Goal: Information Seeking & Learning: Learn about a topic

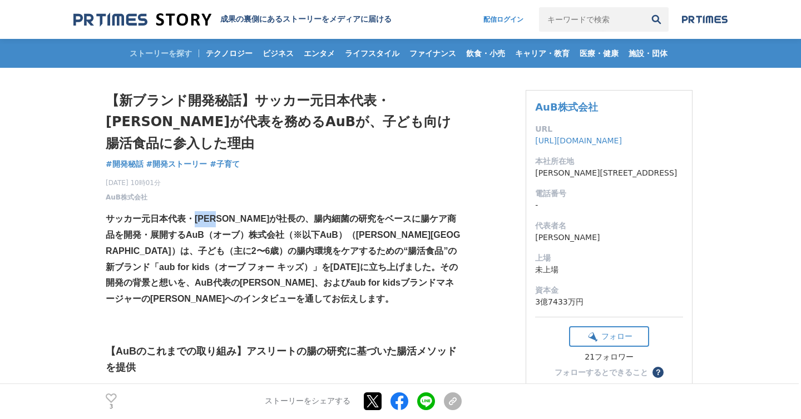
drag, startPoint x: 227, startPoint y: 198, endPoint x: 198, endPoint y: 197, distance: 28.9
click at [198, 214] on strong "サッカー元日本代表・[PERSON_NAME]が社長の、腸内細菌の研究をベースに腸ケア商品を開発・展開するAuB（オーブ）株式会社（※以下AuB）（[PERS…" at bounding box center [283, 259] width 354 height 90
copy strong "[PERSON_NAME]"
drag, startPoint x: 164, startPoint y: 128, endPoint x: 473, endPoint y: 135, distance: 309.3
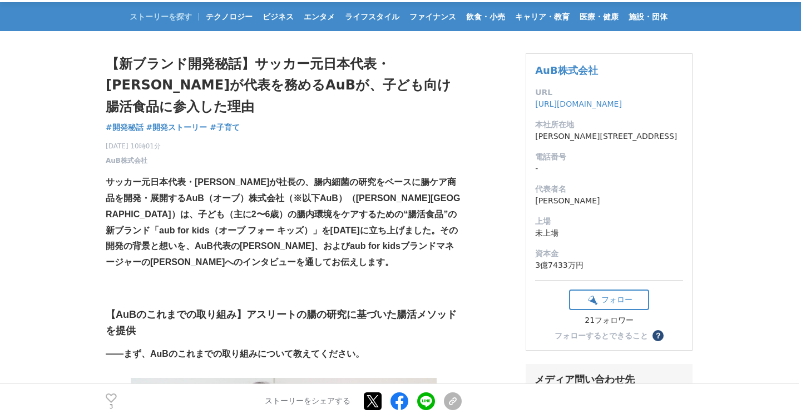
scroll to position [72, 0]
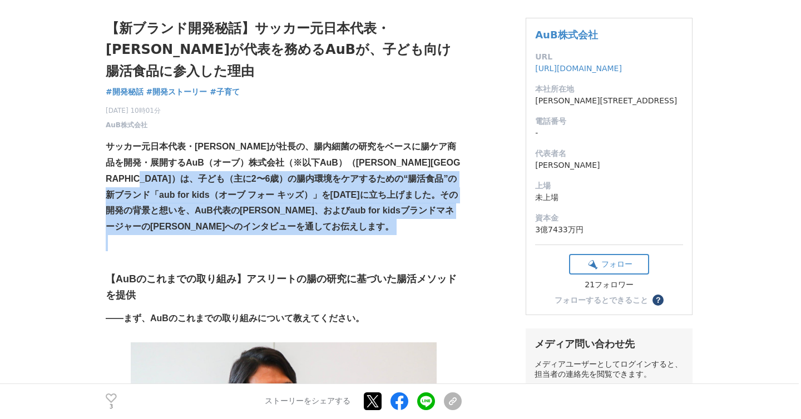
drag, startPoint x: 245, startPoint y: 163, endPoint x: 429, endPoint y: 222, distance: 193.5
click at [429, 235] on p at bounding box center [284, 243] width 356 height 16
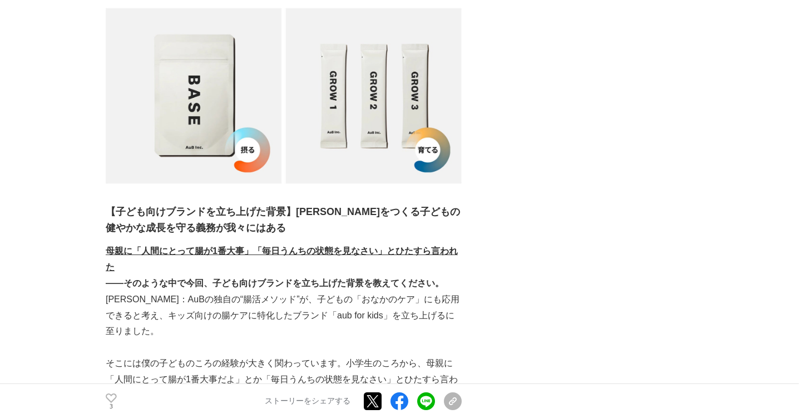
scroll to position [910, 0]
